Goal: Task Accomplishment & Management: Manage account settings

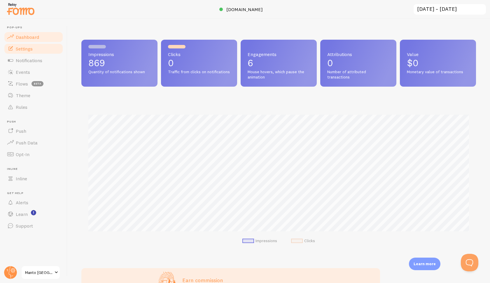
click at [23, 49] on span "Settings" at bounding box center [24, 49] width 17 height 6
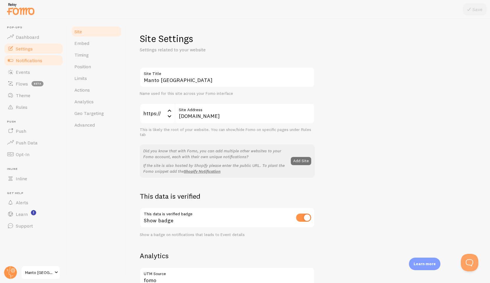
click at [26, 64] on link "Notifications" at bounding box center [34, 61] width 60 height 12
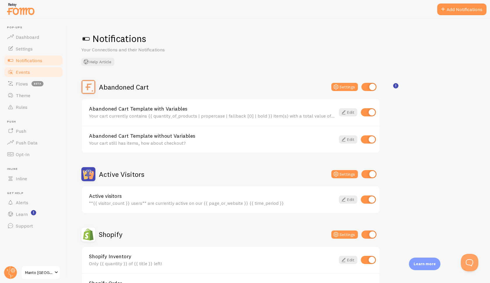
click at [26, 73] on span "Events" at bounding box center [23, 72] width 14 height 6
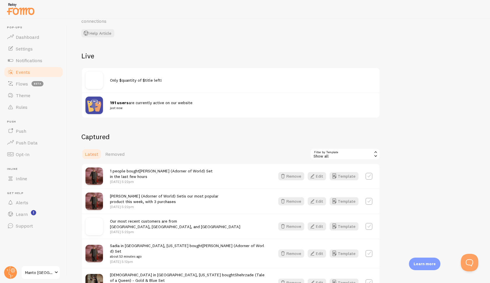
scroll to position [36, 0]
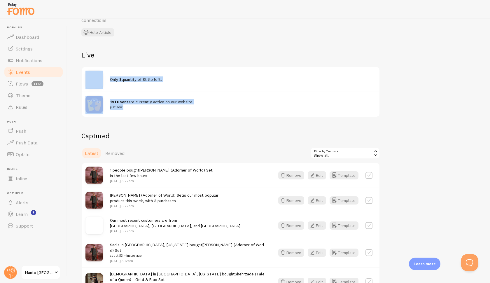
drag, startPoint x: 108, startPoint y: 76, endPoint x: 168, endPoint y: 123, distance: 76.1
click at [168, 123] on div "Events This is a collection of social proof interactions captured by your conne…" at bounding box center [278, 151] width 423 height 264
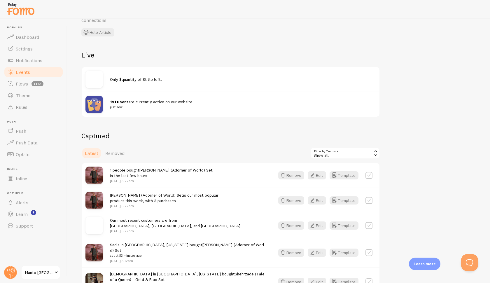
click at [163, 123] on div "Events This is a collection of social proof interactions captured by your conne…" at bounding box center [278, 151] width 423 height 264
click at [33, 83] on span "beta" at bounding box center [38, 83] width 12 height 5
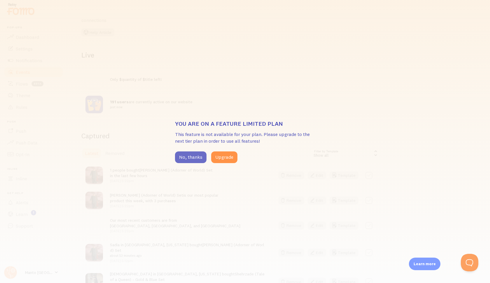
click at [199, 159] on button "No, thanks" at bounding box center [191, 158] width 32 height 12
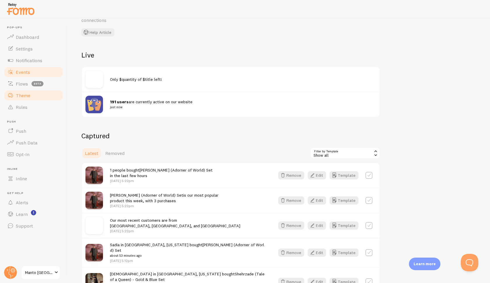
click at [58, 96] on link "Theme" at bounding box center [34, 96] width 60 height 12
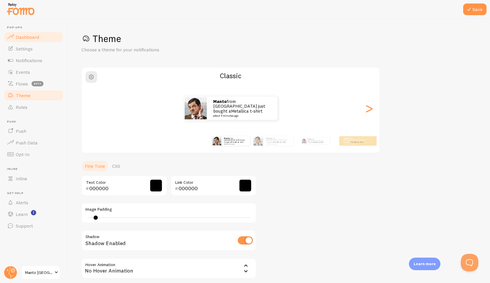
click at [39, 37] on link "Dashboard" at bounding box center [34, 37] width 60 height 12
click at [36, 51] on link "Settings" at bounding box center [34, 49] width 60 height 12
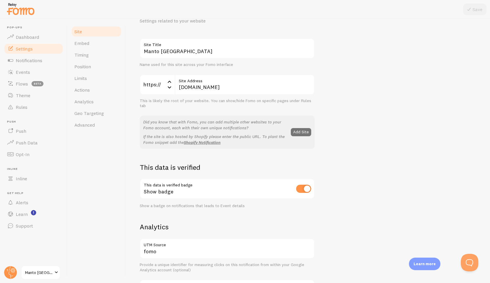
scroll to position [239, 0]
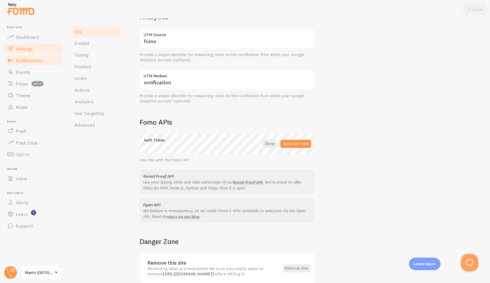
click at [39, 60] on span "Notifications" at bounding box center [29, 61] width 27 height 6
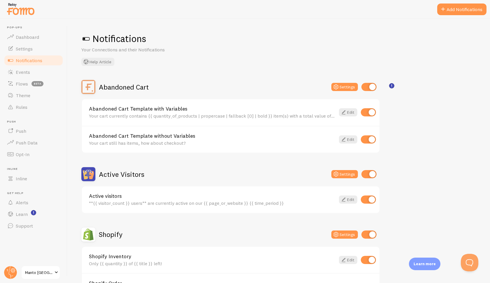
click at [368, 109] on input "checkbox" at bounding box center [368, 112] width 15 height 8
checkbox input "false"
click at [368, 136] on input "checkbox" at bounding box center [368, 139] width 15 height 8
checkbox input "false"
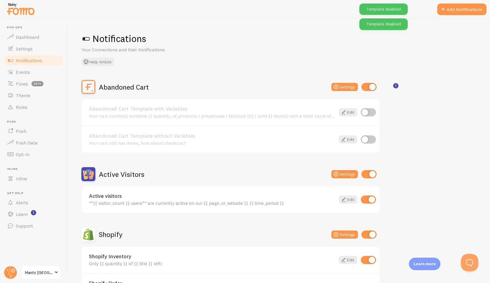
click at [369, 113] on input "checkbox" at bounding box center [368, 112] width 15 height 8
checkbox input "true"
click at [369, 138] on input "checkbox" at bounding box center [368, 139] width 15 height 8
checkbox input "true"
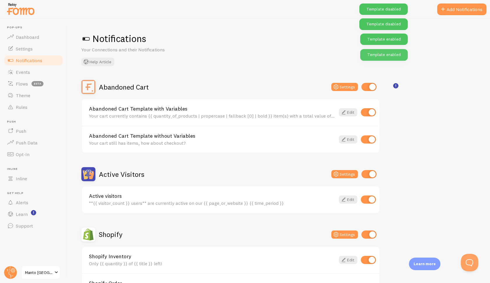
click at [429, 68] on div "Notifications Your Connections and their Notifications Help Article Abandoned C…" at bounding box center [278, 151] width 423 height 264
click at [416, 103] on div "Abandoned Cart Settings Abandoned Cart Template with Variables Your cart curren…" at bounding box center [278, 261] width 395 height 362
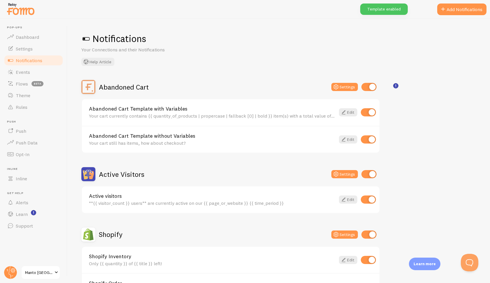
click at [369, 108] on input "checkbox" at bounding box center [368, 112] width 15 height 8
checkbox input "false"
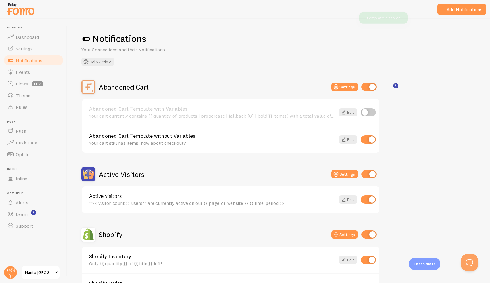
click at [369, 141] on input "checkbox" at bounding box center [368, 139] width 15 height 8
checkbox input "false"
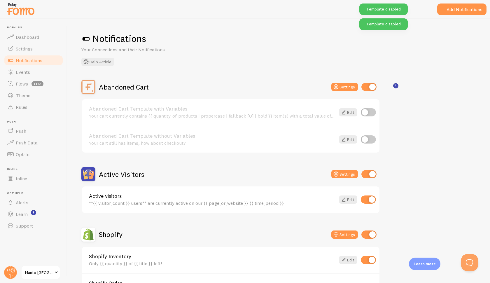
click at [369, 112] on input "checkbox" at bounding box center [368, 112] width 15 height 8
checkbox input "true"
click at [369, 148] on div "Abandoned Cart Template without Variables Your cart still has items, how about …" at bounding box center [231, 139] width 298 height 27
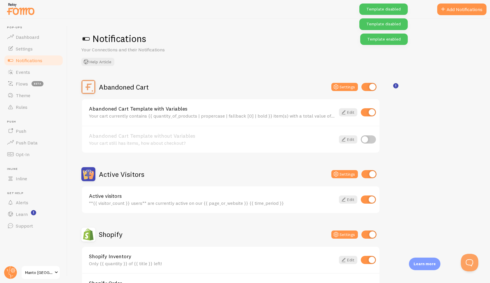
click at [369, 141] on input "checkbox" at bounding box center [368, 139] width 15 height 8
checkbox input "true"
click at [298, 41] on h1 "Notifications" at bounding box center [278, 39] width 395 height 12
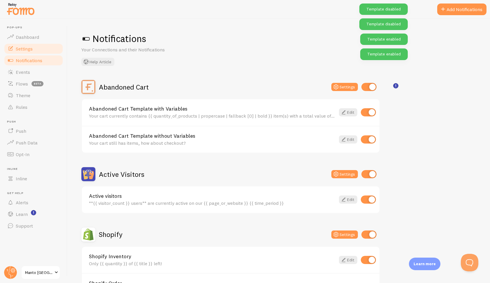
click at [30, 47] on span "Settings" at bounding box center [24, 49] width 17 height 6
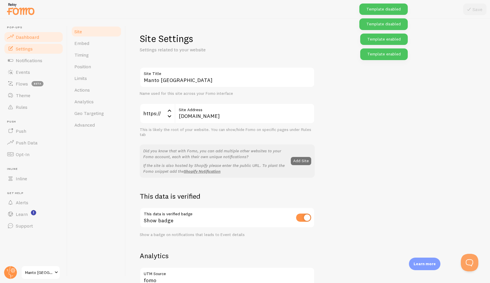
click at [30, 39] on span "Dashboard" at bounding box center [27, 37] width 23 height 6
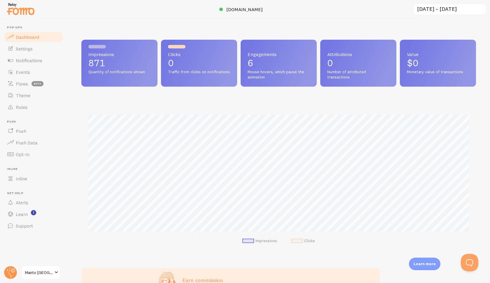
drag, startPoint x: 108, startPoint y: 66, endPoint x: 85, endPoint y: 66, distance: 23.1
click at [85, 66] on div "Impressions 871 Quantity of notifications shown" at bounding box center [119, 63] width 76 height 47
click at [44, 51] on link "Settings" at bounding box center [34, 49] width 60 height 12
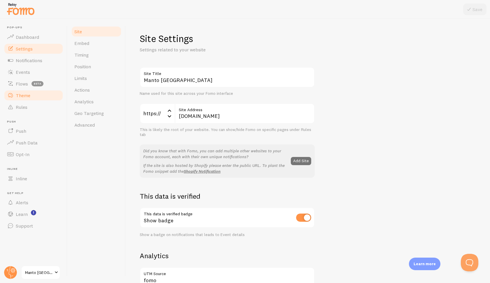
click at [36, 97] on link "Theme" at bounding box center [34, 96] width 60 height 12
